Goal: Task Accomplishment & Management: Use online tool/utility

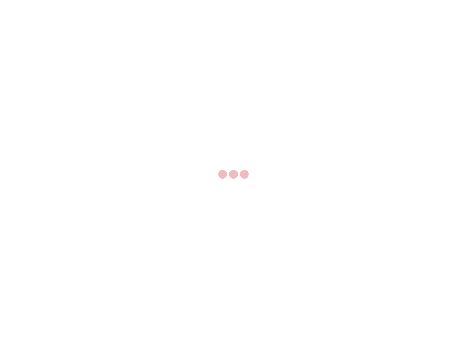
select select "US"
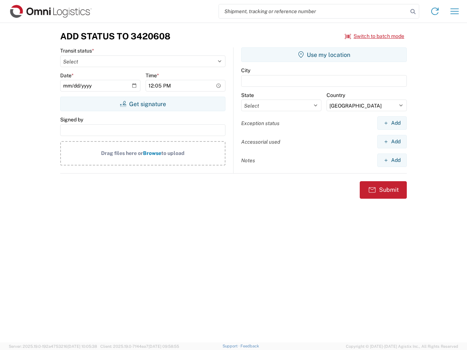
click at [314, 11] on input "search" at bounding box center [313, 11] width 189 height 14
click at [413, 12] on icon at bounding box center [413, 12] width 10 height 10
click at [435, 11] on icon at bounding box center [435, 11] width 12 height 12
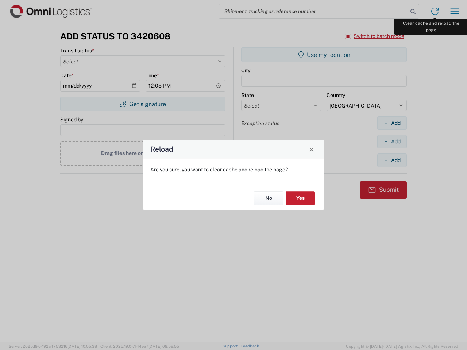
click at [455, 11] on div "Reload Are you sure, you want to clear cache and reload the page? No Yes" at bounding box center [233, 175] width 467 height 350
click at [375, 36] on div "Reload Are you sure, you want to clear cache and reload the page? No Yes" at bounding box center [233, 175] width 467 height 350
click at [143, 104] on div "Reload Are you sure, you want to clear cache and reload the page? No Yes" at bounding box center [233, 175] width 467 height 350
click at [324, 55] on div "Reload Are you sure, you want to clear cache and reload the page? No Yes" at bounding box center [233, 175] width 467 height 350
click at [392, 123] on div "Reload Are you sure, you want to clear cache and reload the page? No Yes" at bounding box center [233, 175] width 467 height 350
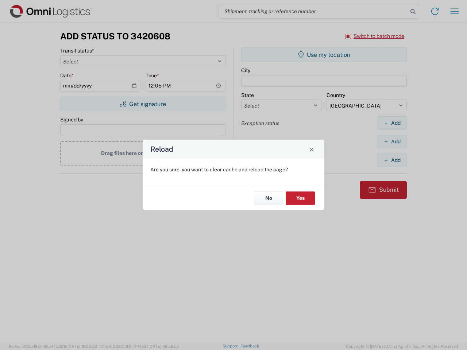
click at [392, 142] on div "Reload Are you sure, you want to clear cache and reload the page? No Yes" at bounding box center [233, 175] width 467 height 350
click at [392, 160] on div "Reload Are you sure, you want to clear cache and reload the page? No Yes" at bounding box center [233, 175] width 467 height 350
